Goal: Transaction & Acquisition: Purchase product/service

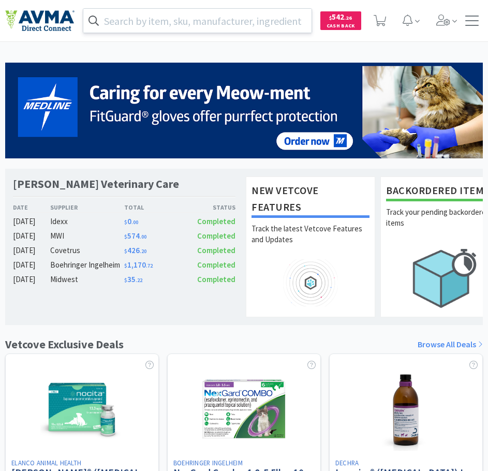
click at [190, 22] on input "text" at bounding box center [197, 21] width 228 height 24
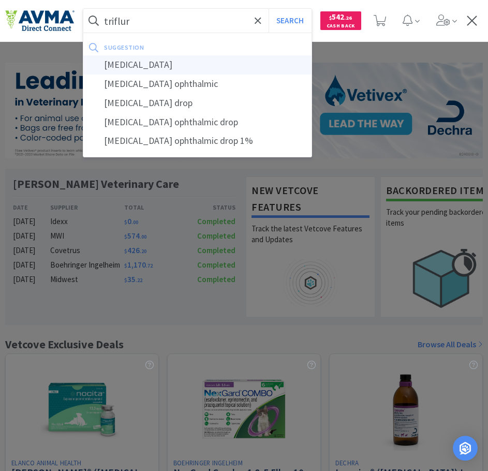
type input "[MEDICAL_DATA]"
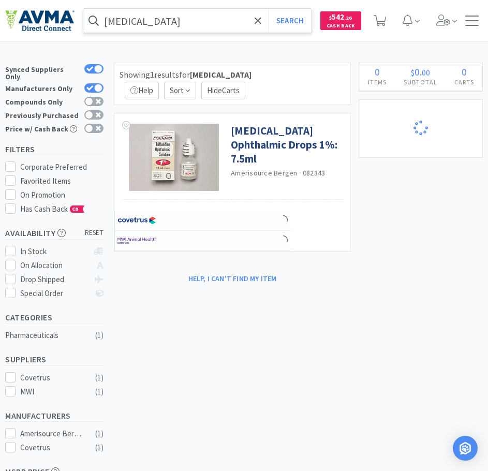
select select "1"
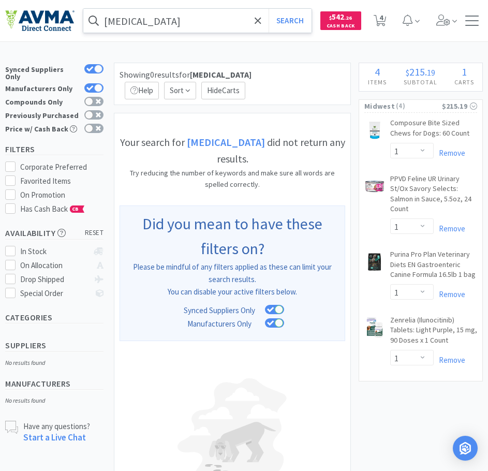
click at [130, 20] on input "[MEDICAL_DATA]" at bounding box center [197, 21] width 228 height 24
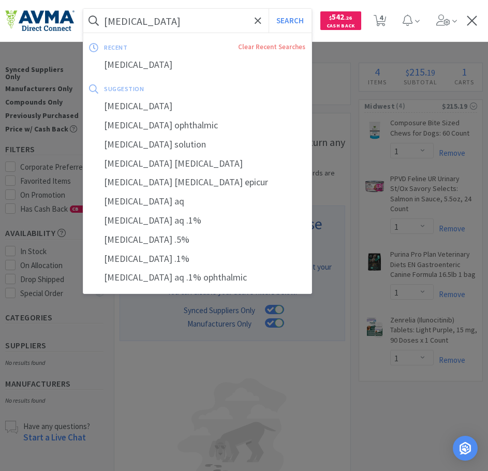
click at [130, 20] on input "[MEDICAL_DATA]" at bounding box center [197, 21] width 228 height 24
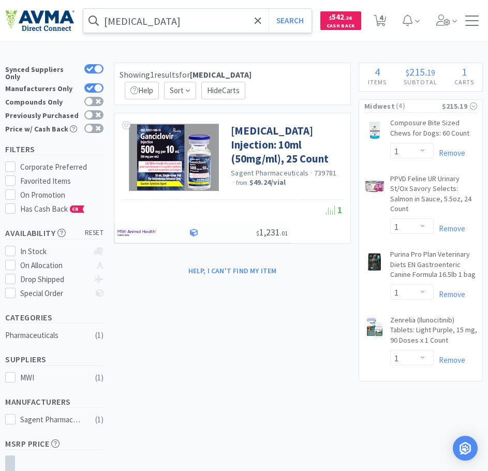
click at [138, 20] on input "[MEDICAL_DATA]" at bounding box center [197, 21] width 228 height 24
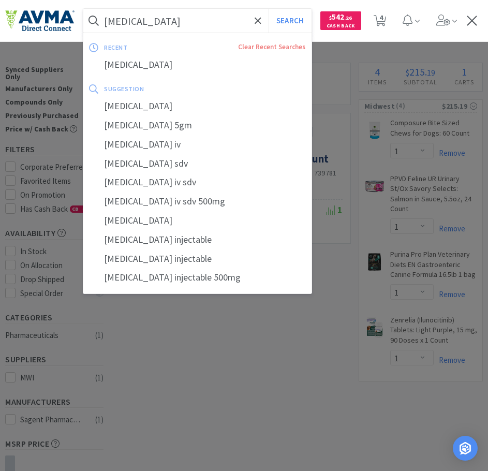
click at [138, 20] on input "[MEDICAL_DATA]" at bounding box center [197, 21] width 228 height 24
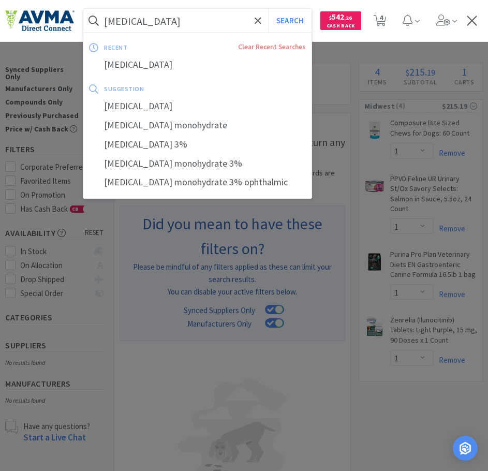
click at [137, 20] on input "[MEDICAL_DATA]" at bounding box center [197, 21] width 228 height 24
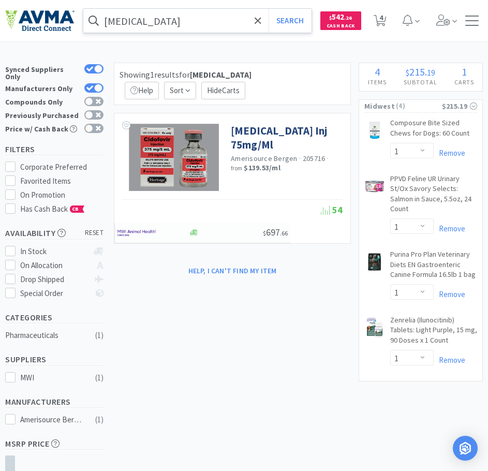
click at [134, 21] on input "[MEDICAL_DATA]" at bounding box center [197, 21] width 228 height 24
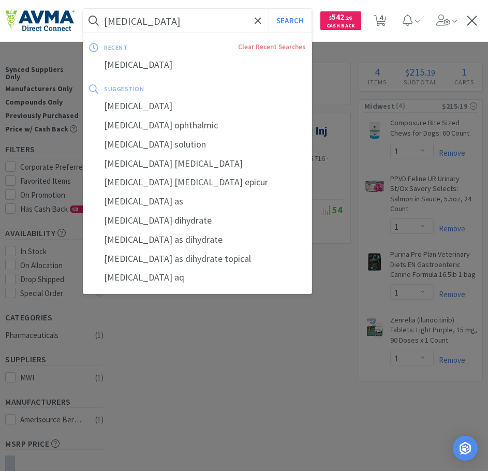
click at [134, 21] on input "[MEDICAL_DATA]" at bounding box center [197, 21] width 228 height 24
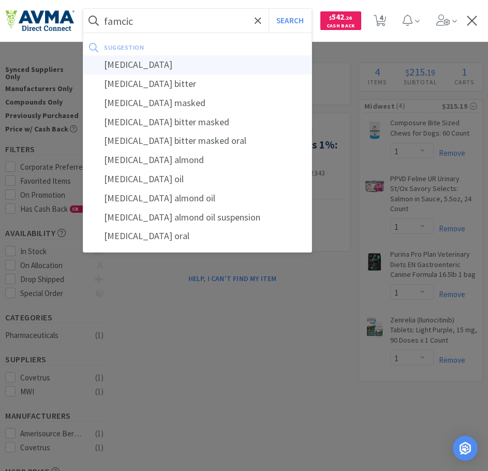
type input "[MEDICAL_DATA]"
